Goal: Information Seeking & Learning: Learn about a topic

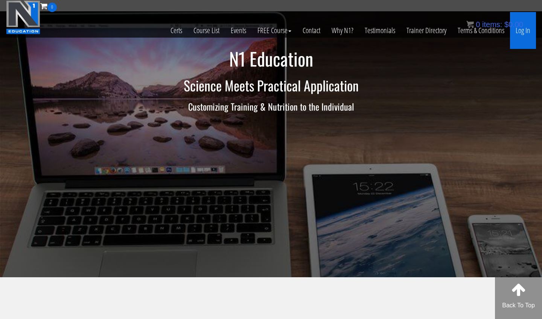
click at [521, 34] on link "Log In" at bounding box center [523, 30] width 26 height 37
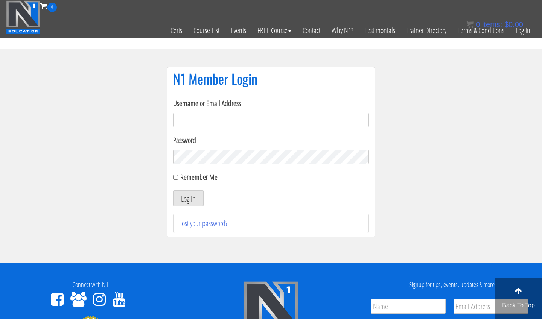
type input "m.lopez0288@gmail.com"
click at [188, 198] on button "Log In" at bounding box center [188, 199] width 30 height 16
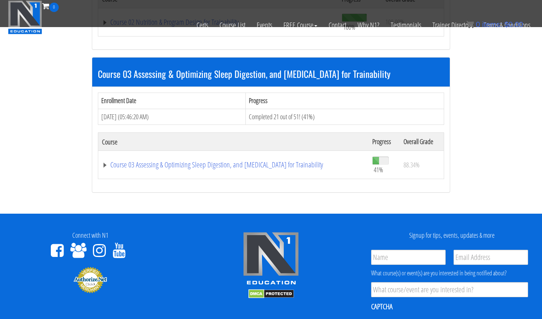
scroll to position [463, 0]
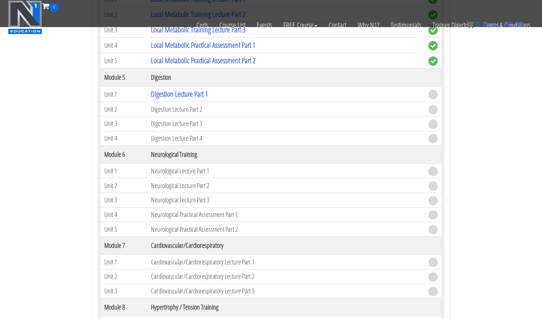
scroll to position [896, 0]
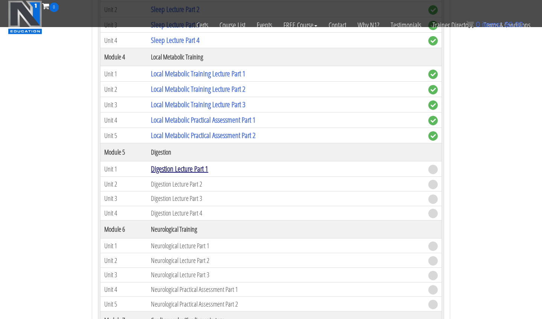
click at [200, 169] on link "Digestion Lecture Part 1" at bounding box center [179, 169] width 57 height 10
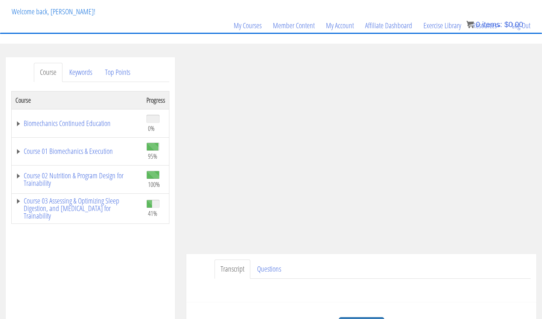
scroll to position [58, 0]
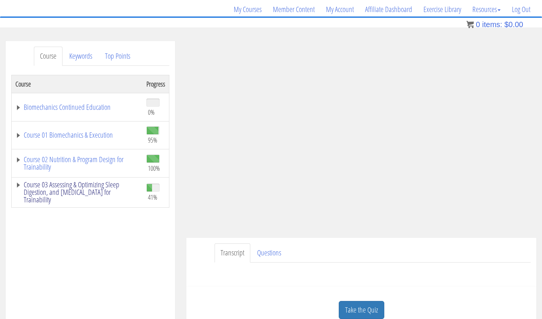
click at [107, 197] on link "Course 03 Assessing & Optimizing Sleep Digestion, and [MEDICAL_DATA] for Traina…" at bounding box center [76, 192] width 123 height 23
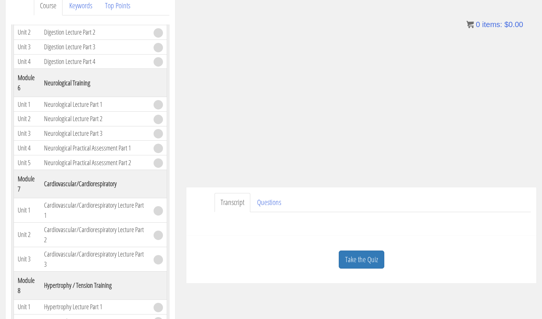
scroll to position [625, 0]
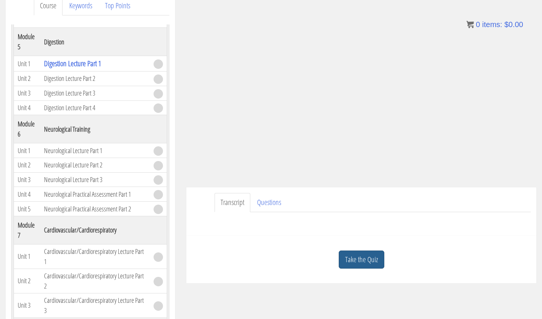
click at [372, 259] on link "Take the Quiz" at bounding box center [362, 260] width 46 height 18
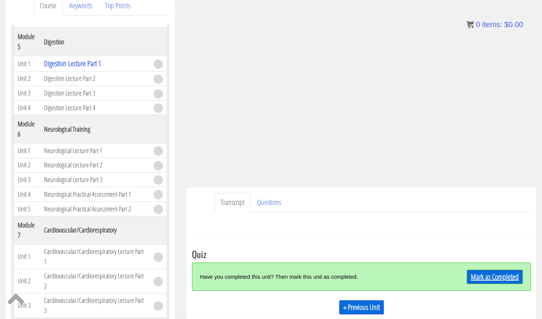
click at [485, 275] on link "Mark as Completed" at bounding box center [495, 277] width 56 height 14
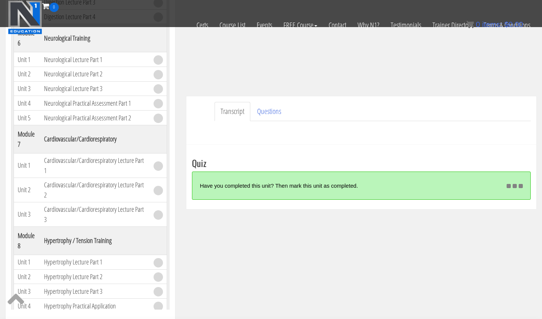
scroll to position [160, 0]
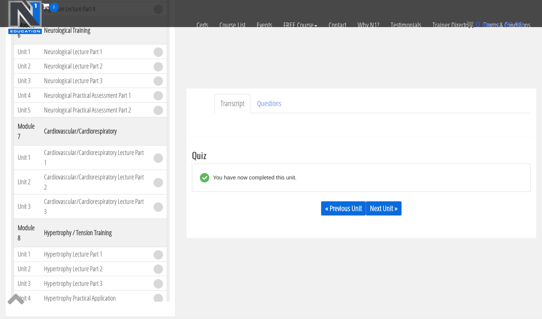
click at [392, 216] on div "« Previous Unit Next Unit »" at bounding box center [361, 209] width 339 height 26
click at [392, 210] on link "Next Unit »" at bounding box center [384, 208] width 36 height 14
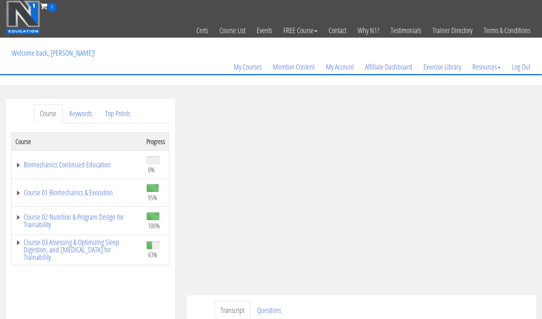
scroll to position [55, 0]
